Goal: Transaction & Acquisition: Download file/media

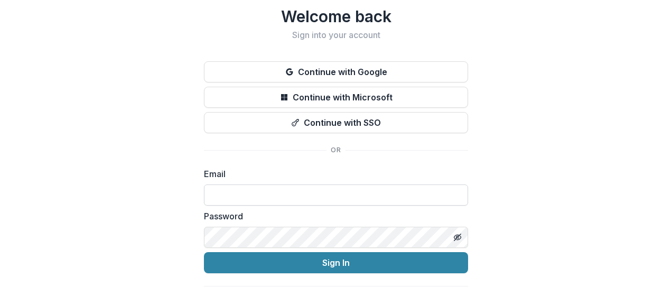
scroll to position [30, 0]
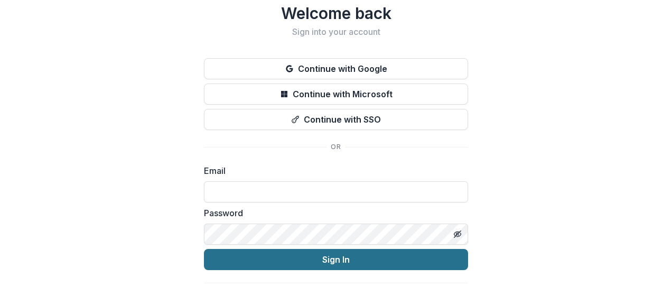
type input "**********"
click at [306, 255] on button "Sign In" at bounding box center [336, 259] width 264 height 21
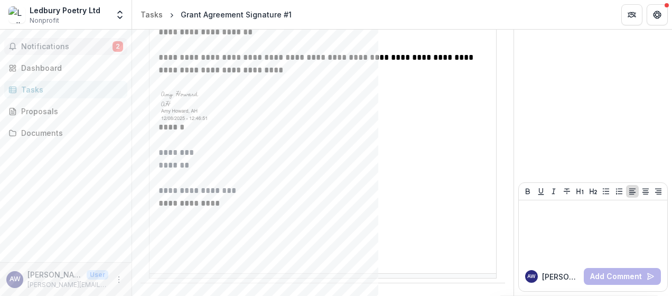
click at [59, 40] on button "Notifications 2" at bounding box center [65, 46] width 123 height 17
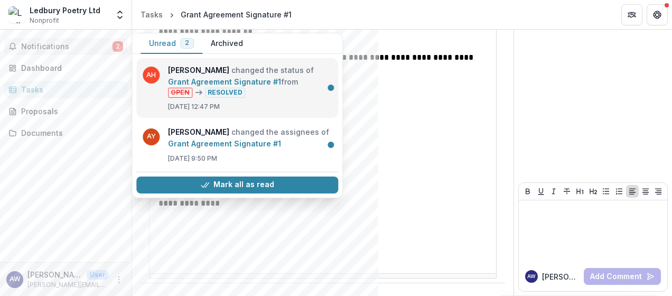
click at [221, 85] on link "Grant Agreement Signature #1" at bounding box center [224, 81] width 113 height 9
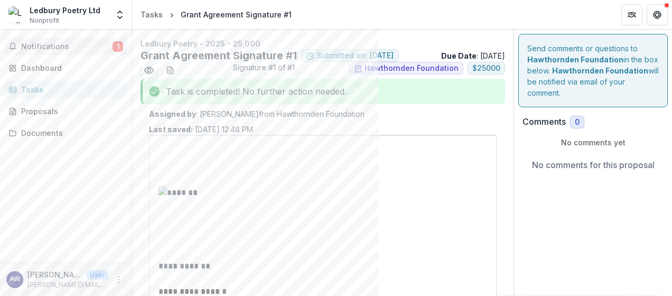
click at [61, 52] on button "Notifications 1" at bounding box center [65, 46] width 123 height 17
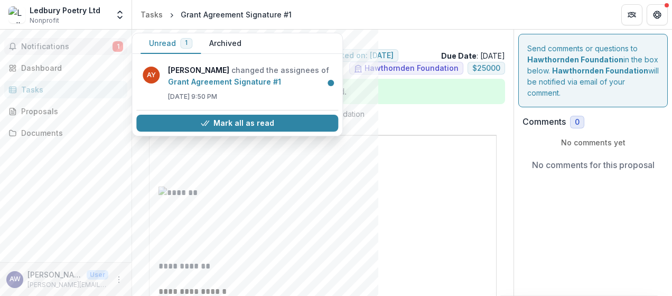
click at [57, 43] on span "Notifications" at bounding box center [66, 46] width 91 height 9
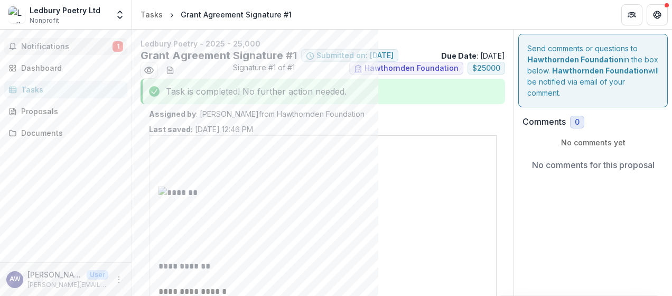
click at [57, 43] on span "Notifications" at bounding box center [66, 46] width 91 height 9
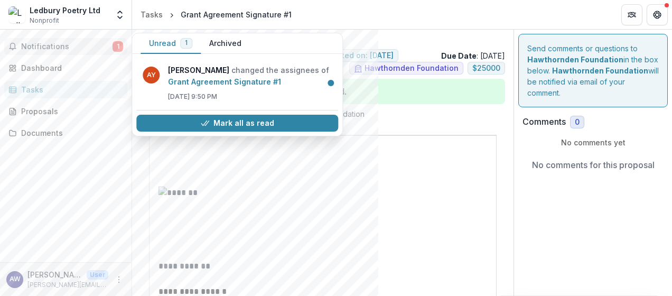
click at [74, 47] on span "Notifications" at bounding box center [66, 46] width 91 height 9
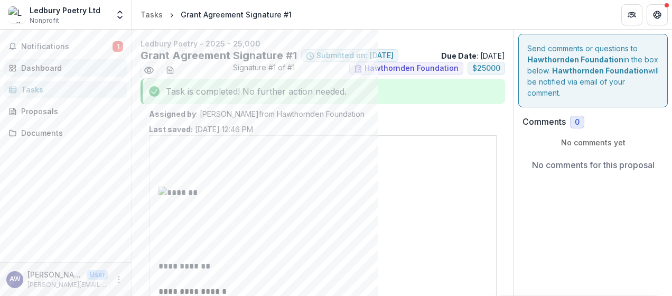
click at [53, 64] on div "Dashboard" at bounding box center [70, 67] width 98 height 11
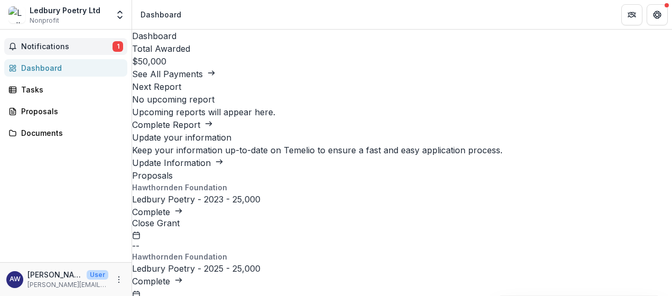
click at [49, 48] on span "Notifications" at bounding box center [66, 46] width 91 height 9
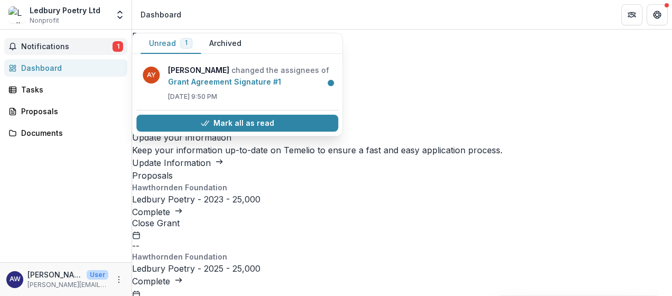
click at [49, 48] on span "Notifications" at bounding box center [66, 46] width 91 height 9
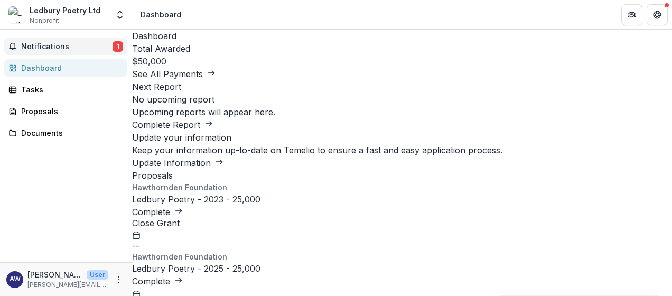
click at [54, 39] on button "Notifications 1" at bounding box center [65, 46] width 123 height 17
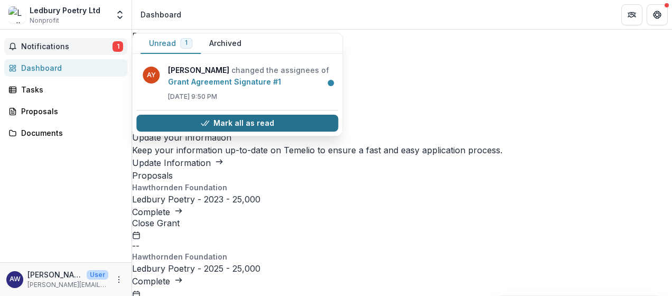
click at [211, 122] on button "Mark all as read" at bounding box center [237, 123] width 202 height 17
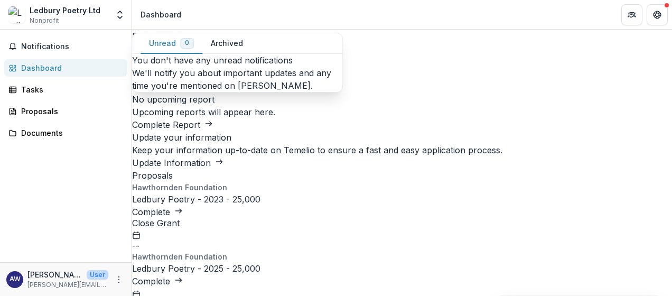
click at [66, 59] on link "Dashboard" at bounding box center [65, 67] width 123 height 17
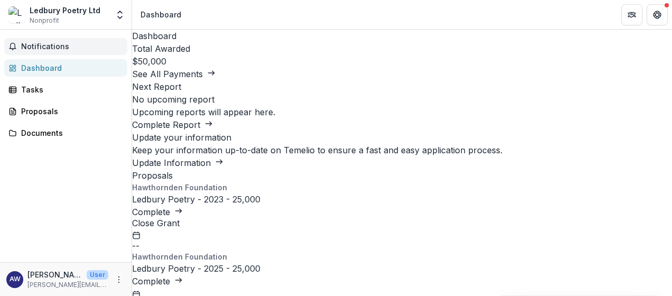
click at [61, 49] on span "Notifications" at bounding box center [72, 46] width 102 height 9
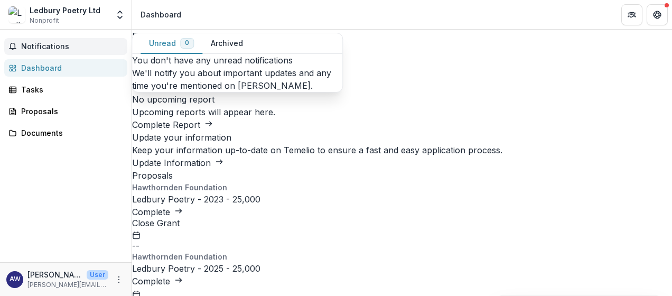
click at [61, 49] on span "Notifications" at bounding box center [72, 46] width 102 height 9
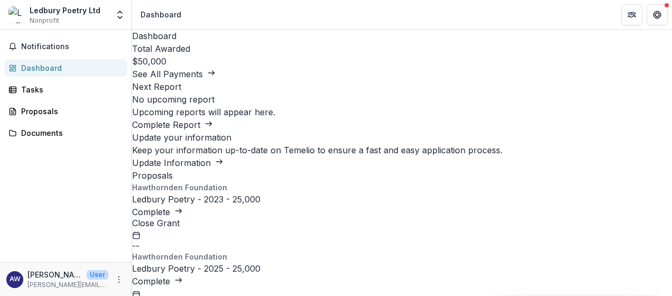
click at [68, 70] on div "Dashboard" at bounding box center [70, 67] width 98 height 11
click at [261, 205] on link "Ledbury Poetry - 2023 - 25,000" at bounding box center [196, 199] width 128 height 11
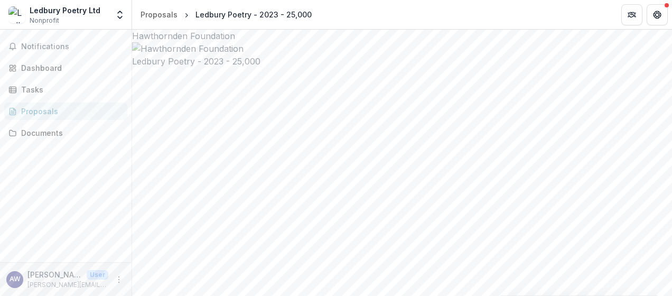
click at [50, 104] on link "Proposals" at bounding box center [65, 111] width 123 height 17
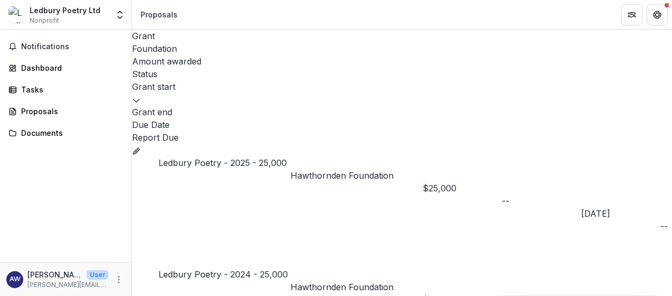
click at [252, 158] on link "Ledbury Poetry - 2025 - 25,000" at bounding box center [223, 163] width 128 height 11
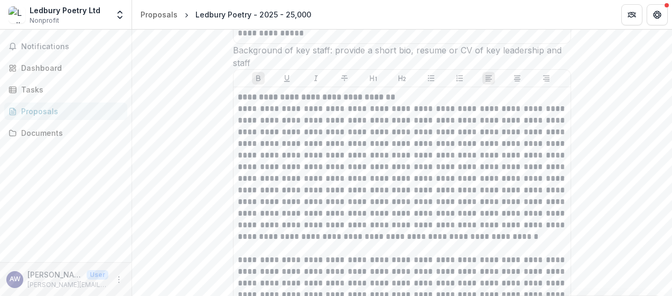
scroll to position [4149, 0]
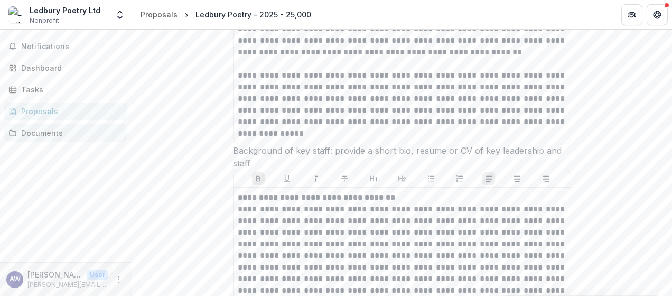
click at [45, 132] on div "Documents" at bounding box center [70, 132] width 98 height 11
